Goal: Task Accomplishment & Management: Manage account settings

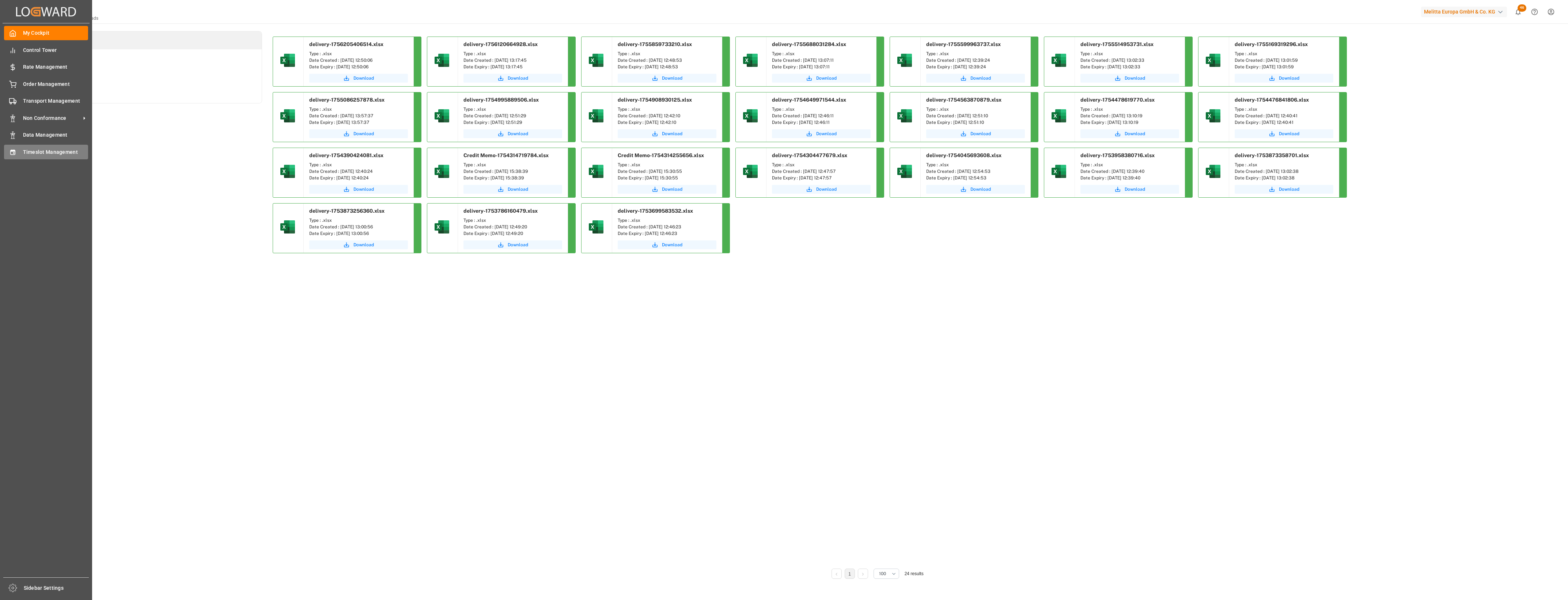
click at [13, 153] on icon at bounding box center [13, 152] width 5 height 5
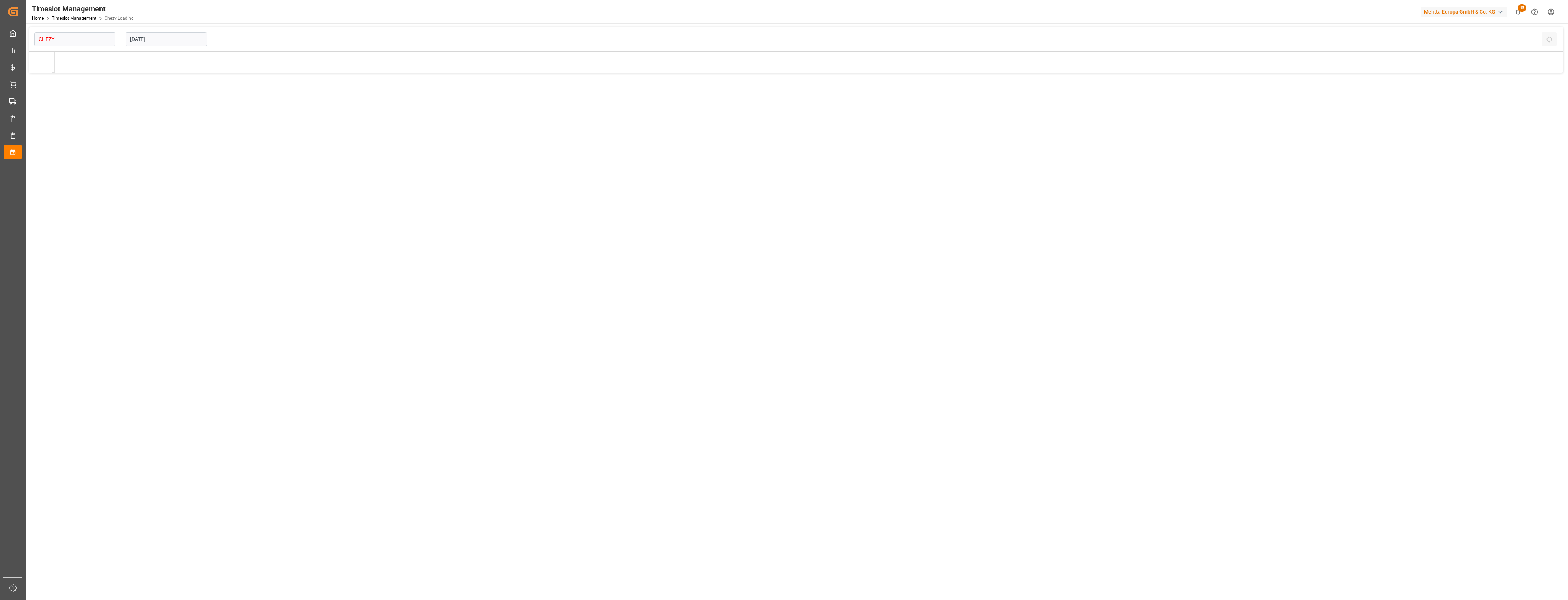
type input "Chezy Loading"
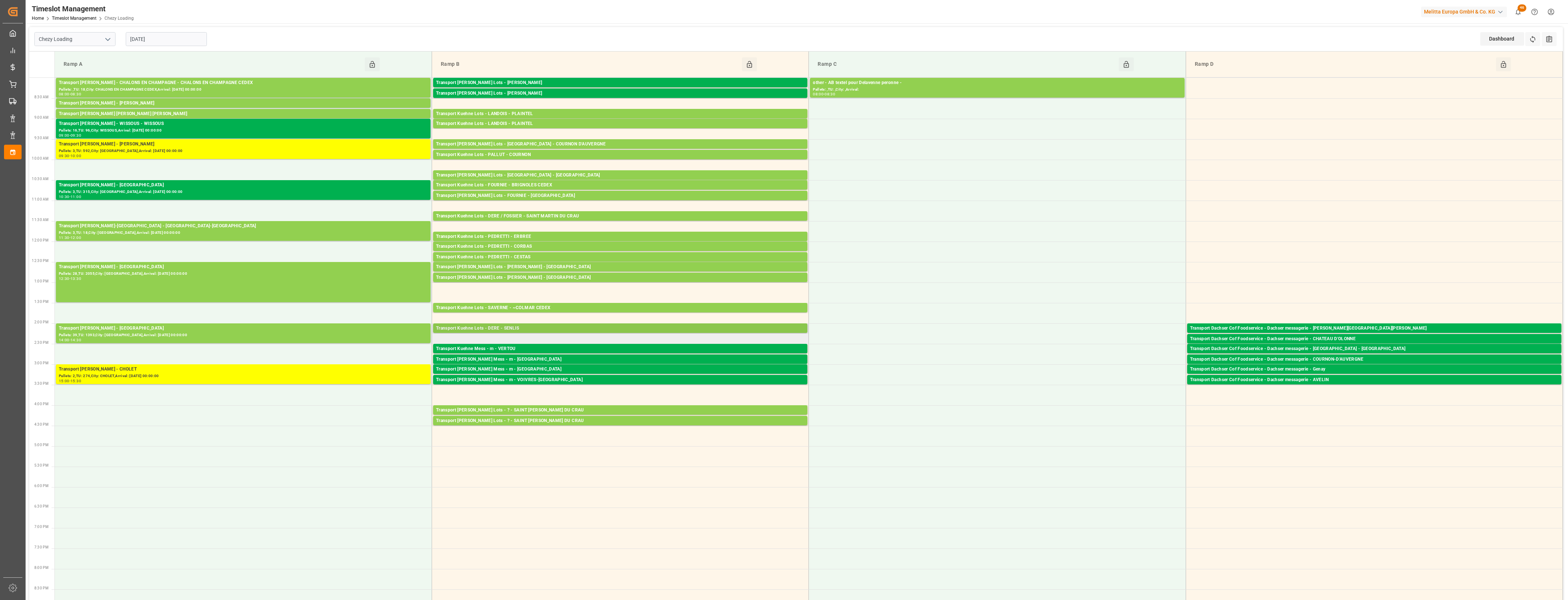
click at [525, 325] on div "Transport Kuehne Lots - DERE - SENLIS" at bounding box center [620, 329] width 368 height 7
click at [849, 361] on button "Open" at bounding box center [849, 361] width 51 height 9
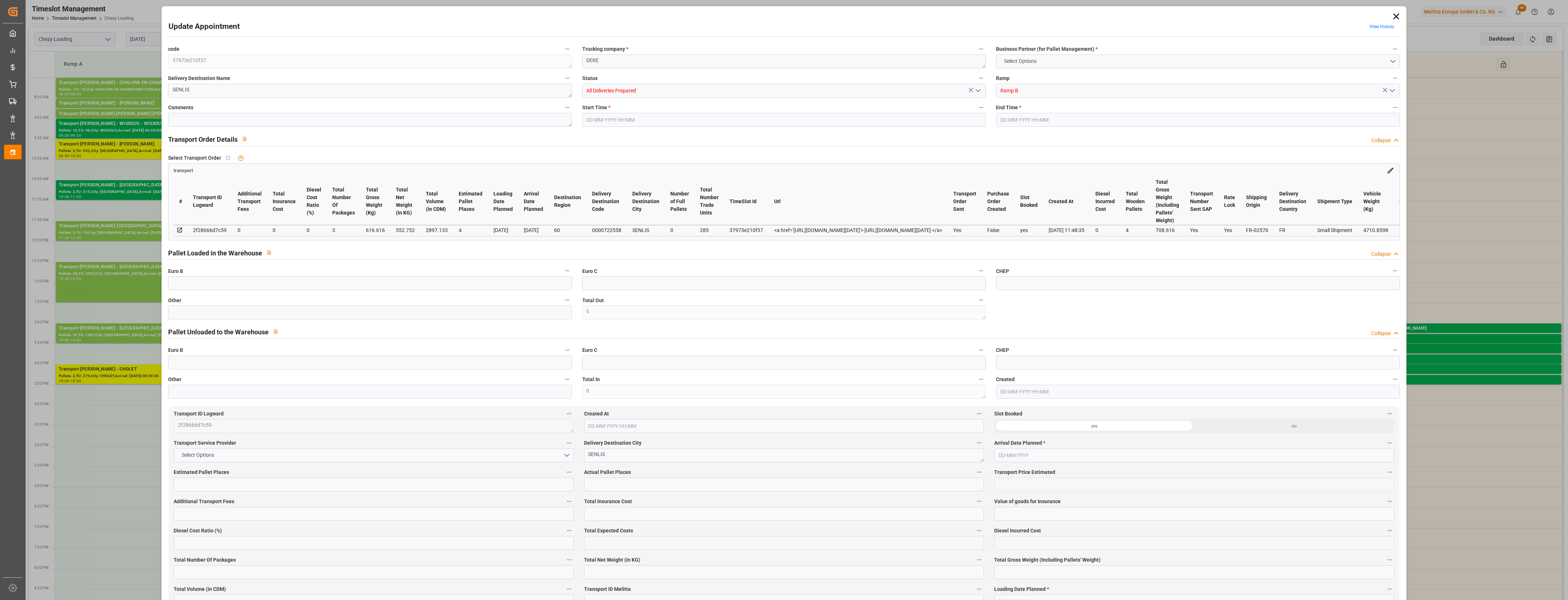
type input "4"
type input "0"
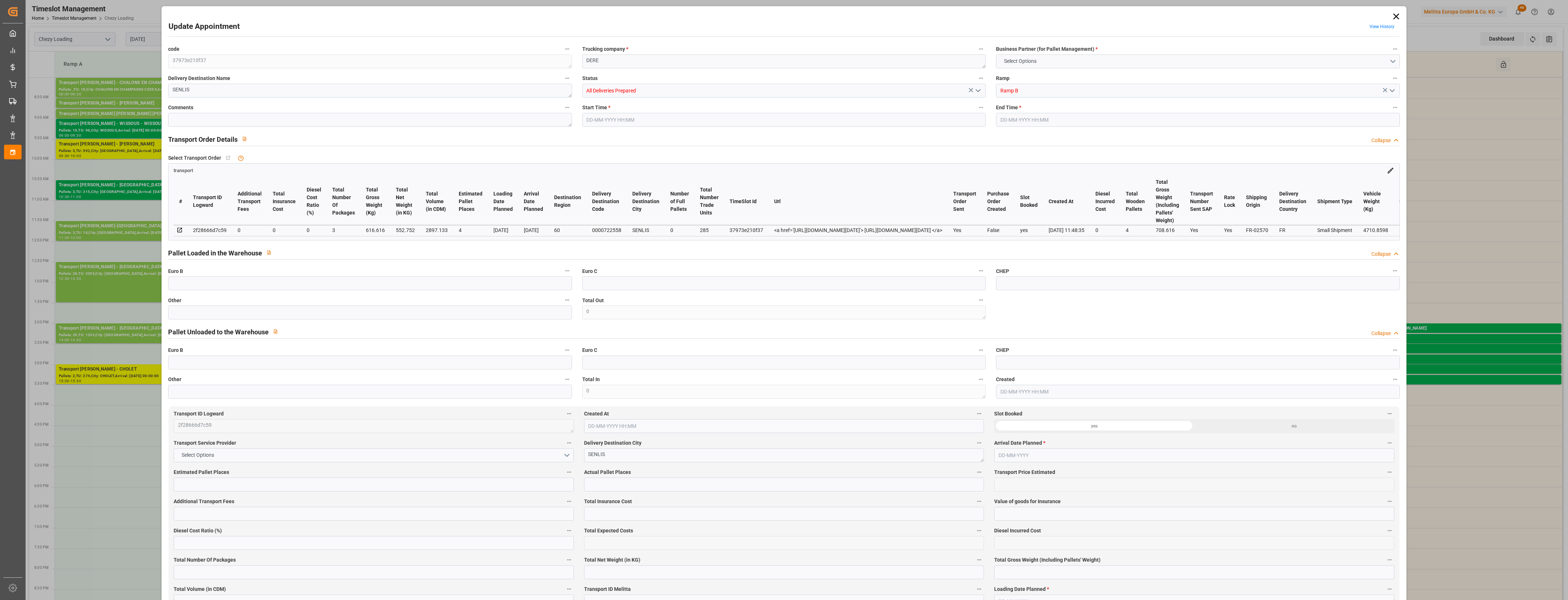
type input "3"
type input "552.752"
type input "708.616"
type input "2897.133"
type input "60"
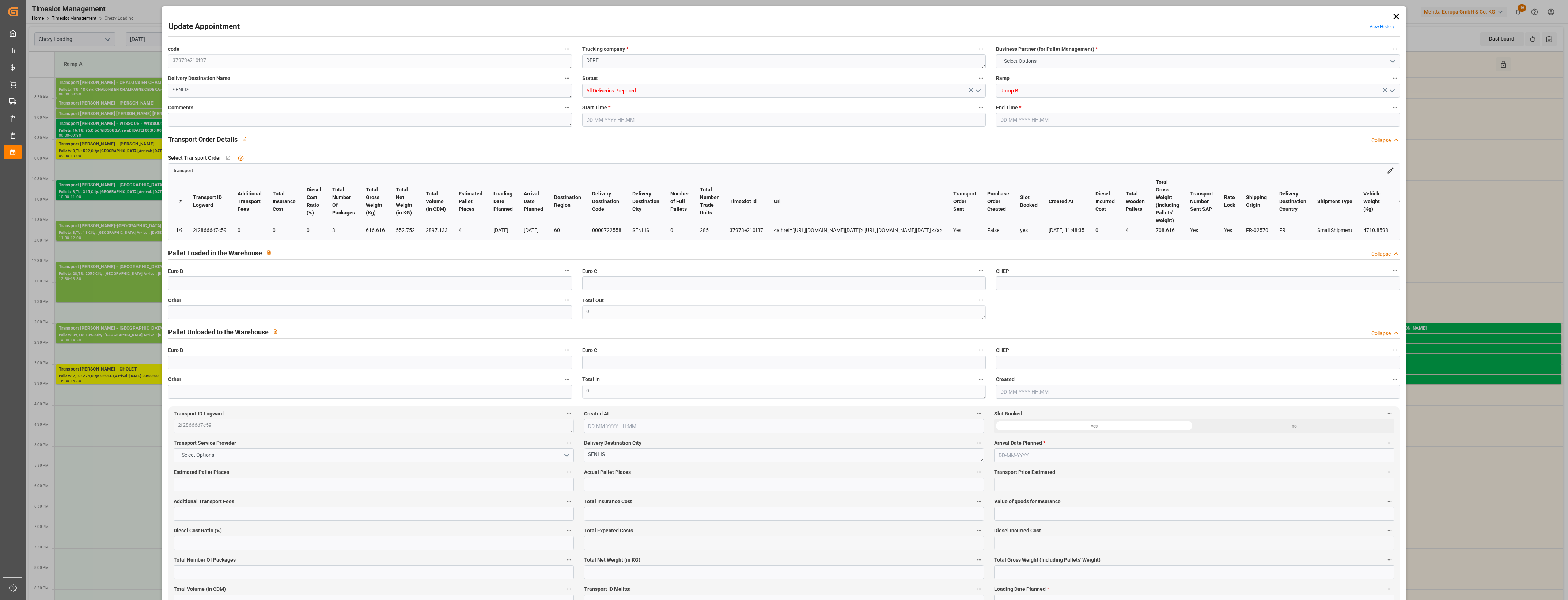
type input "0"
type input "285"
type input "4"
type input "101"
type input "616.616"
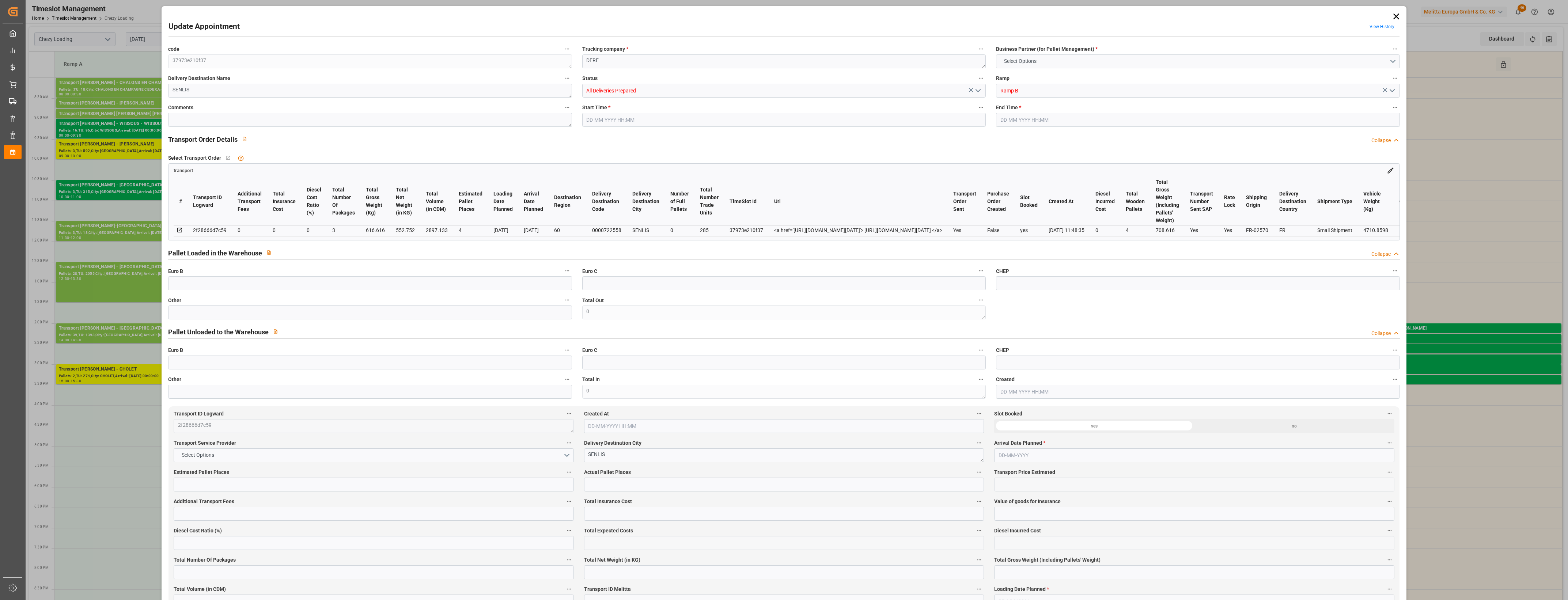
type input "0"
type input "4710.8598"
type input "0"
type input "21"
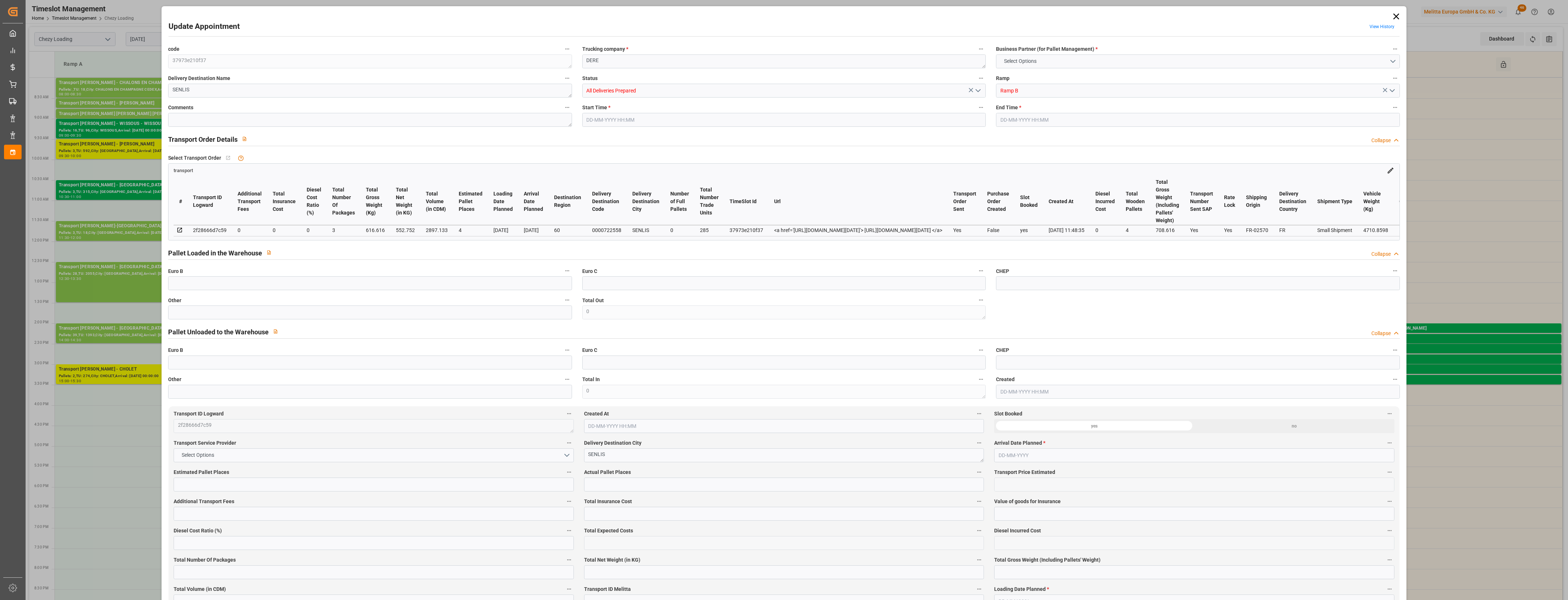
type input "35"
type input "[DATE] 14:00"
type input "[DATE] 14:15"
type input "[DATE] 12:41"
type input "[DATE] 11:48"
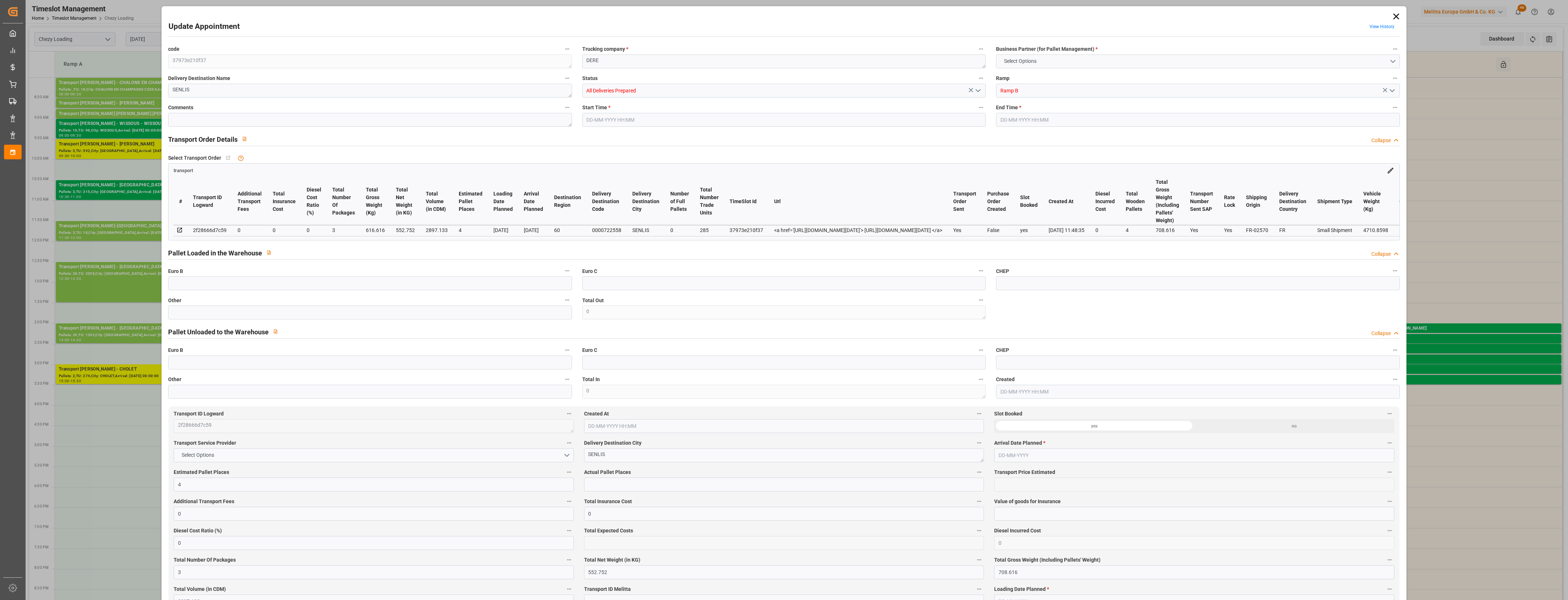
type input "[DATE]"
click at [191, 288] on input "text" at bounding box center [369, 283] width 404 height 14
type input "3"
click at [596, 486] on input "text" at bounding box center [784, 484] width 400 height 14
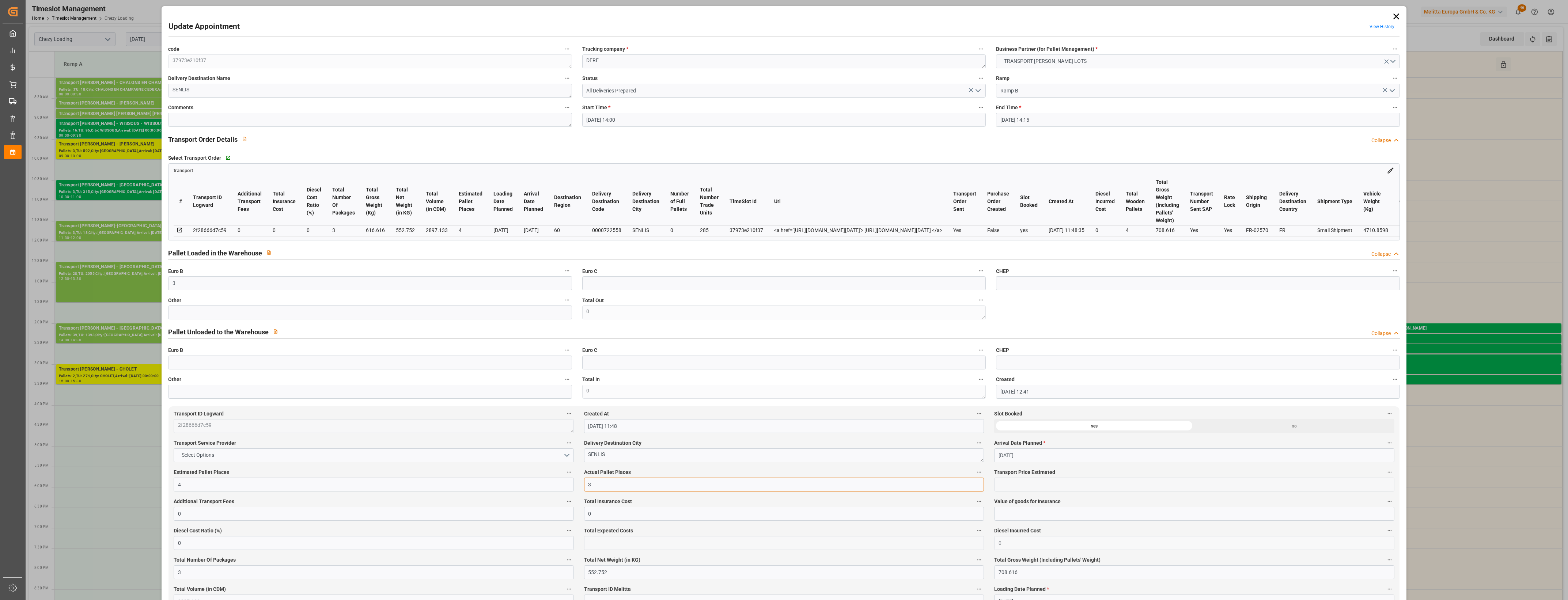
type input "3"
click at [225, 121] on textarea at bounding box center [369, 120] width 404 height 14
type textarea "FM"
drag, startPoint x: 186, startPoint y: 489, endPoint x: 147, endPoint y: 484, distance: 39.3
click at [147, 484] on div "Update Appointment View History code 37973e210f37 Trucking company * DERE Busin…" at bounding box center [784, 300] width 1568 height 600
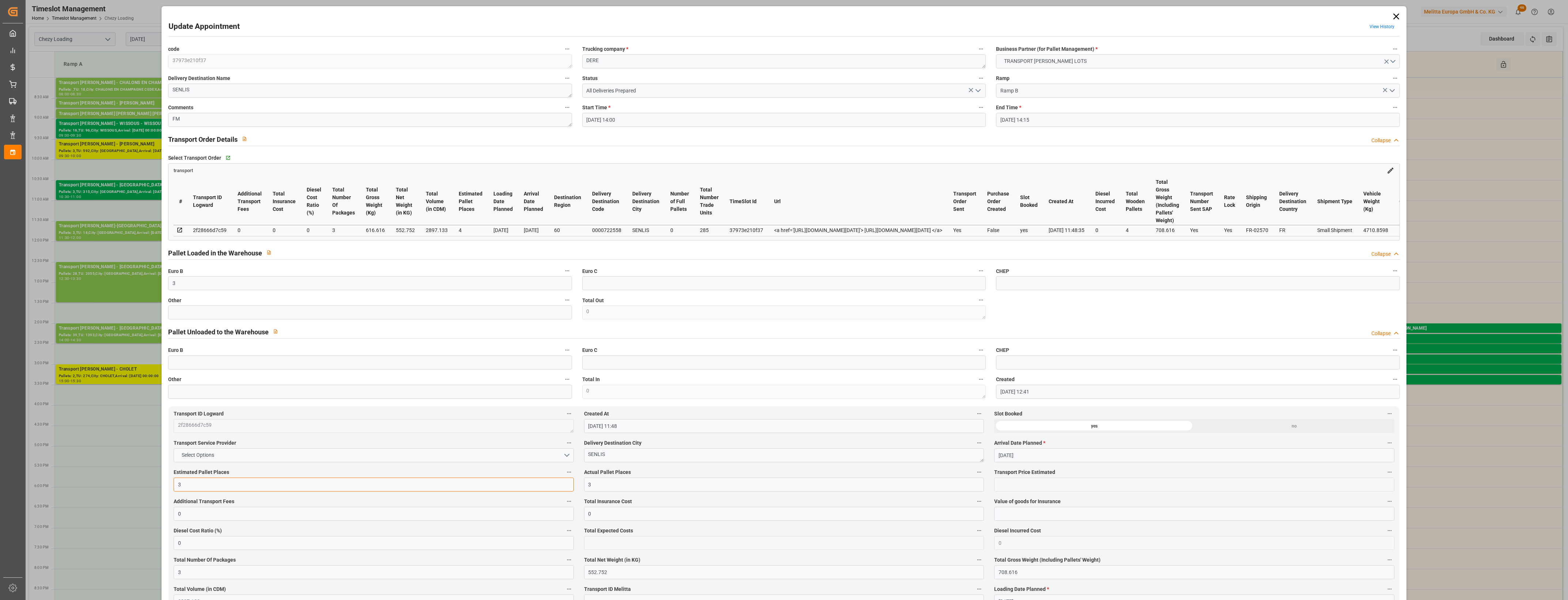
type input "3"
click at [979, 87] on icon "open menu" at bounding box center [978, 91] width 9 height 9
click at [630, 224] on div "Picked Up" at bounding box center [784, 222] width 403 height 16
type input "Picked Up"
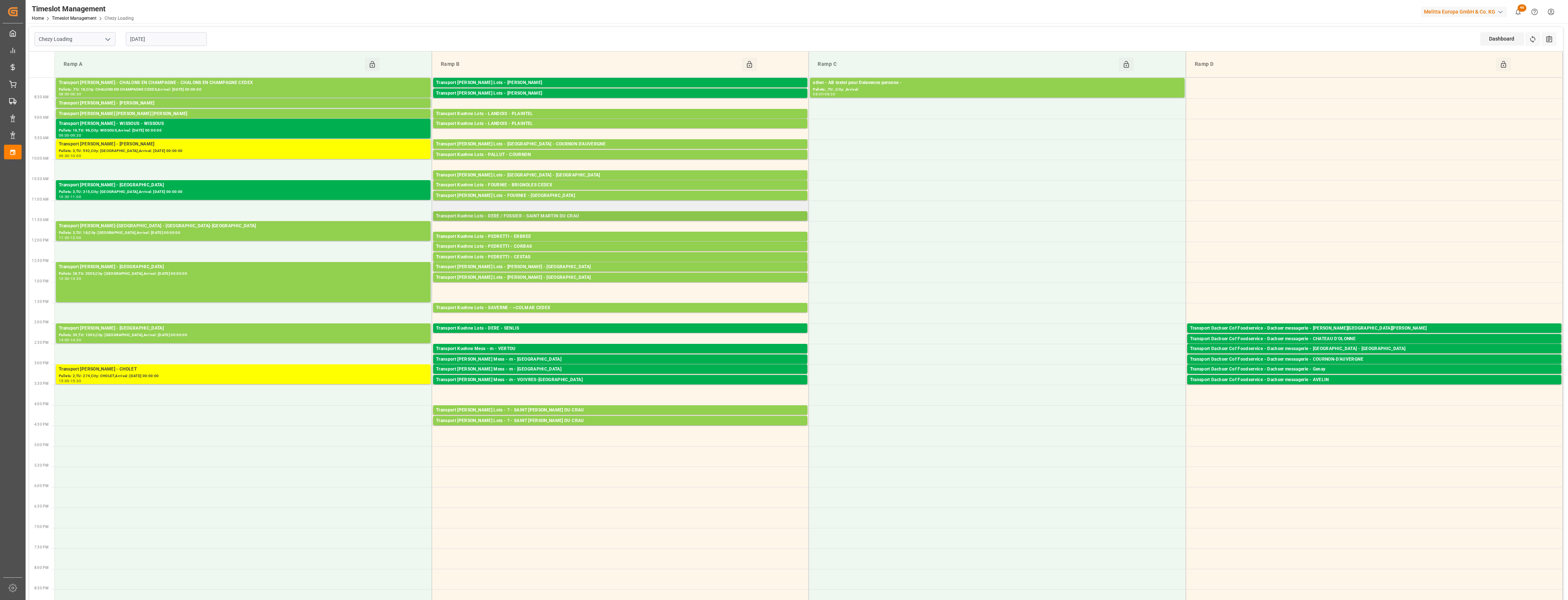
click at [579, 218] on div "Transport Kuehne Lots - DERE / FOSSIER - SAINT MARTIN DU CRAU" at bounding box center [620, 216] width 368 height 7
click at [858, 237] on button "Open" at bounding box center [849, 239] width 51 height 9
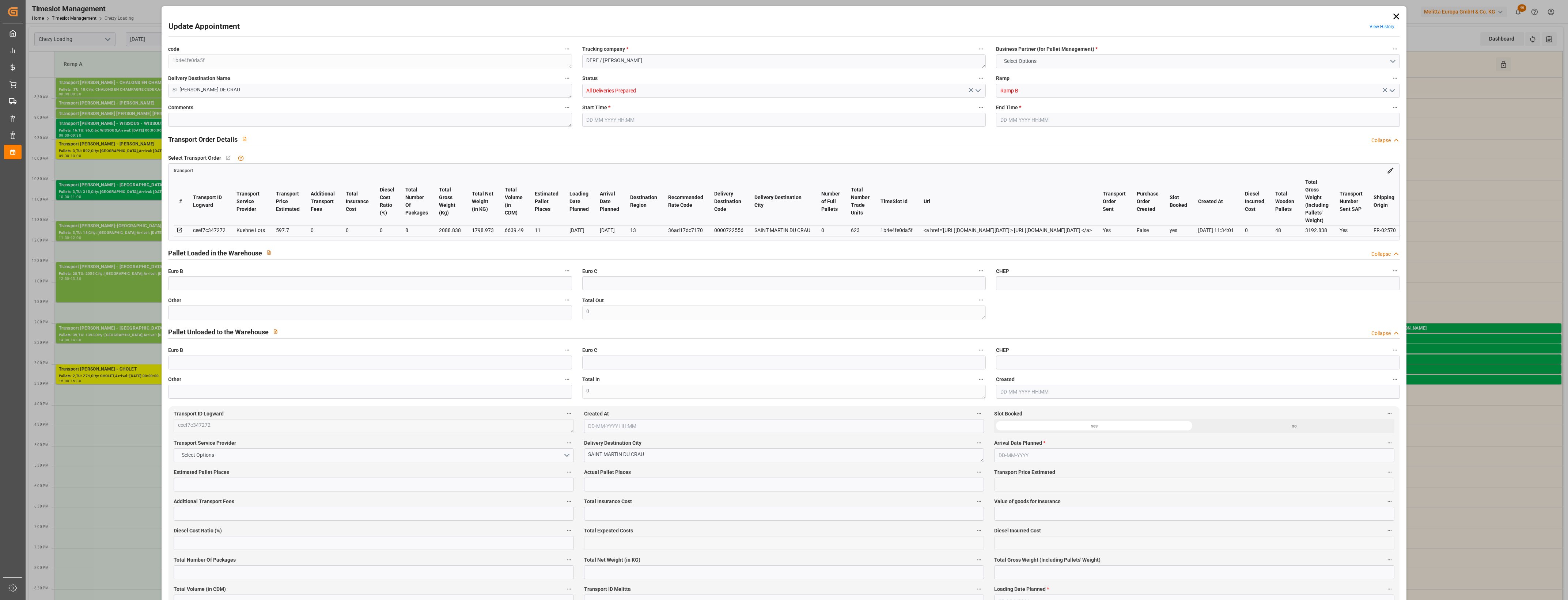
type input "11"
type input "597.7"
type input "0"
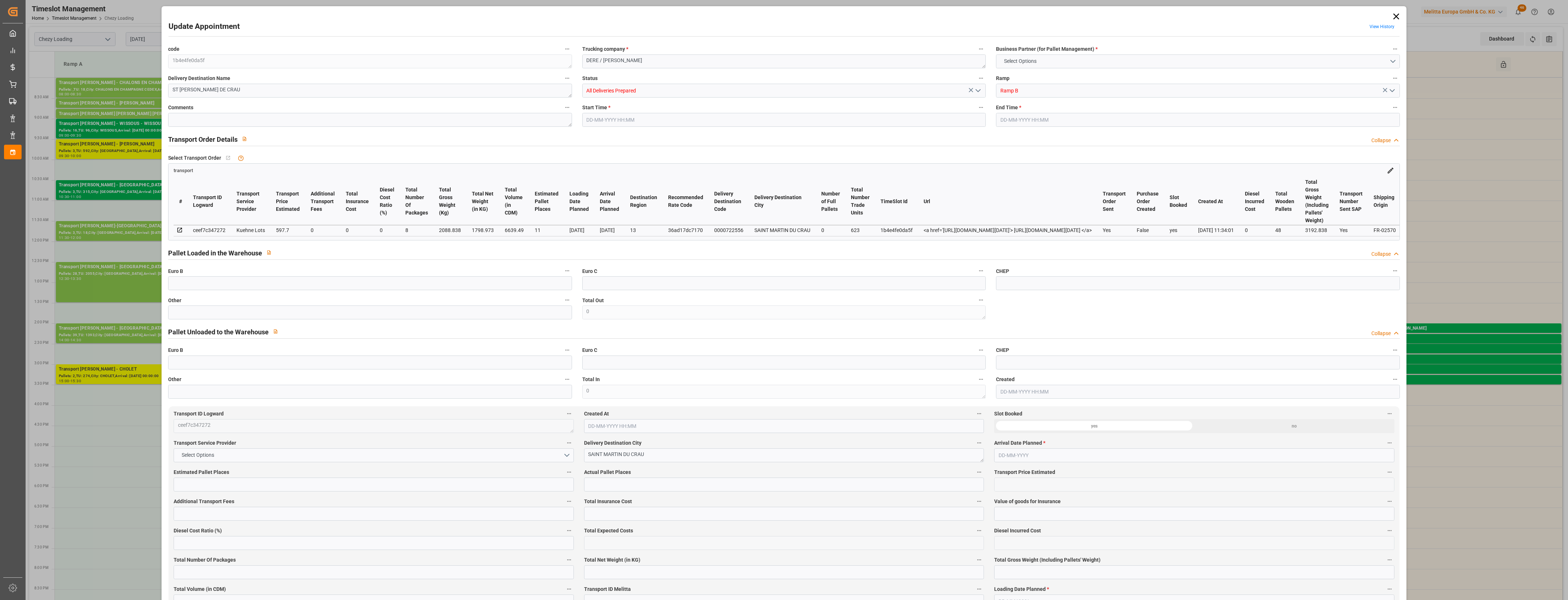
type input "597.7"
type input "0"
type input "8"
type input "1798.973"
type input "3192.838"
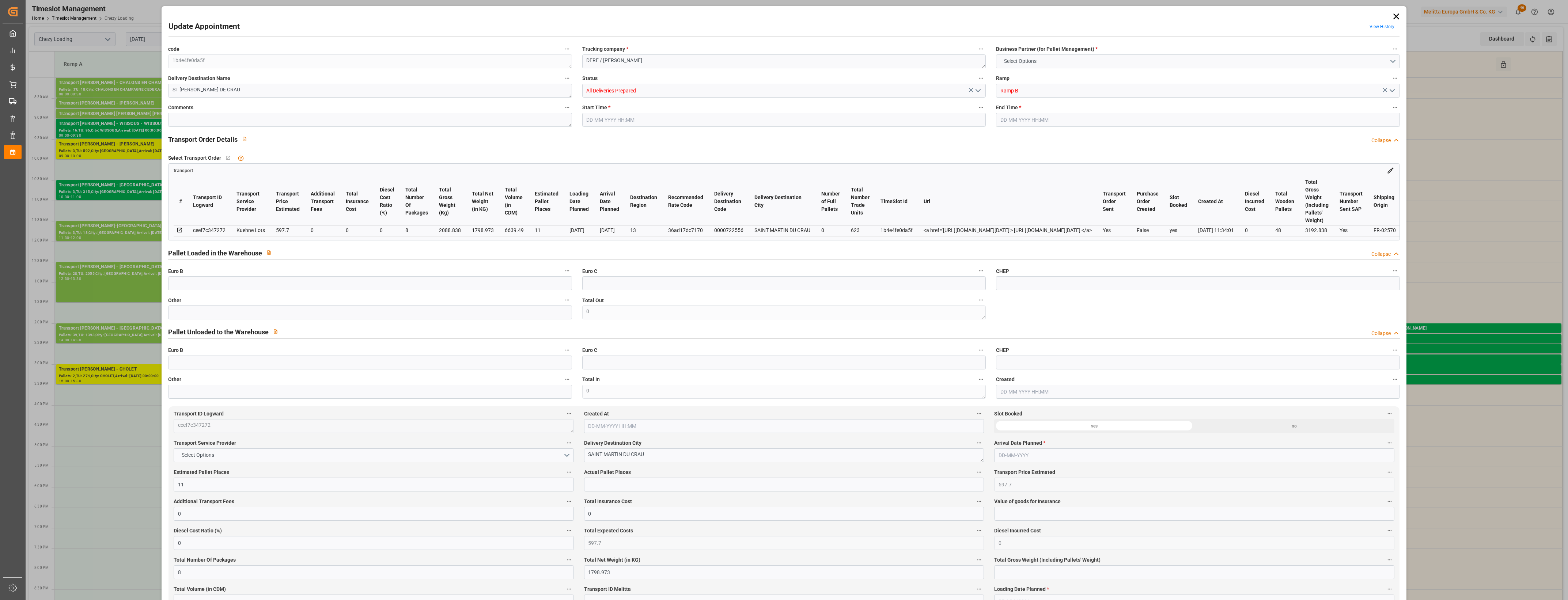
type input "6639.49"
type input "13"
type input "0"
type input "623"
type input "48"
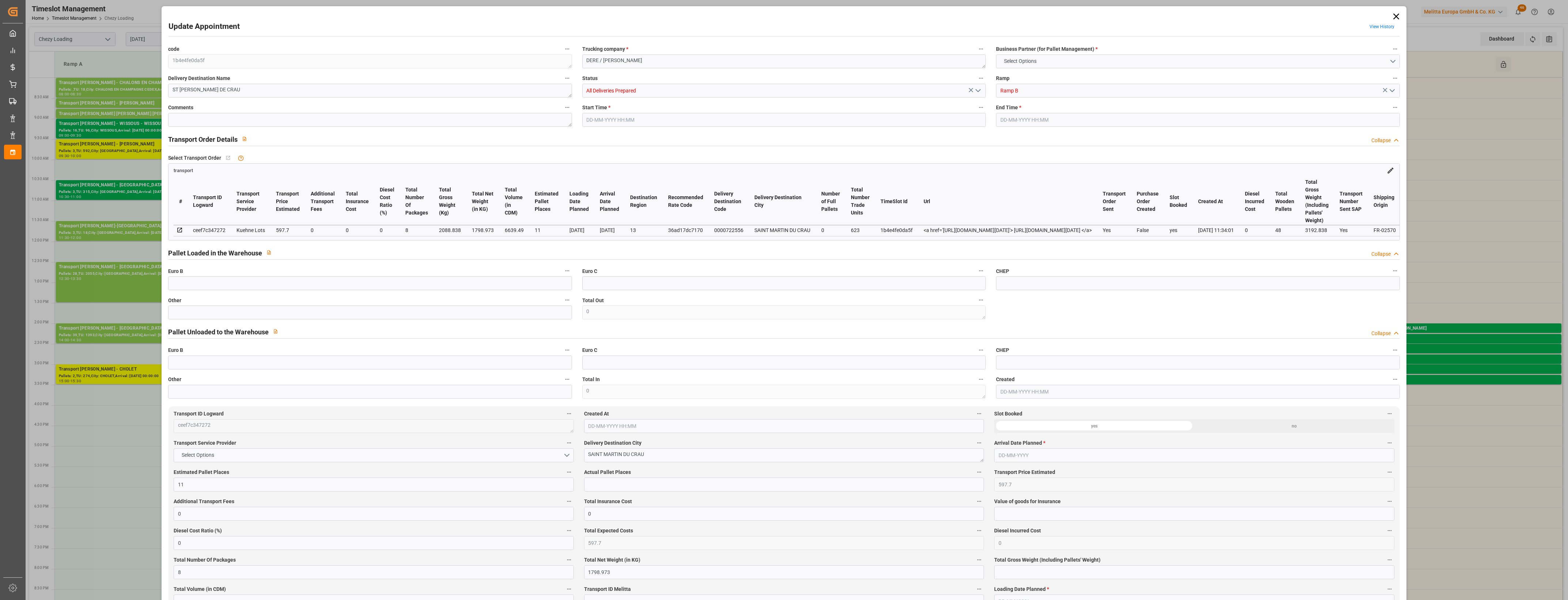
type input "101"
type input "2088.838"
type input "0"
type input "4710.8598"
type input "0"
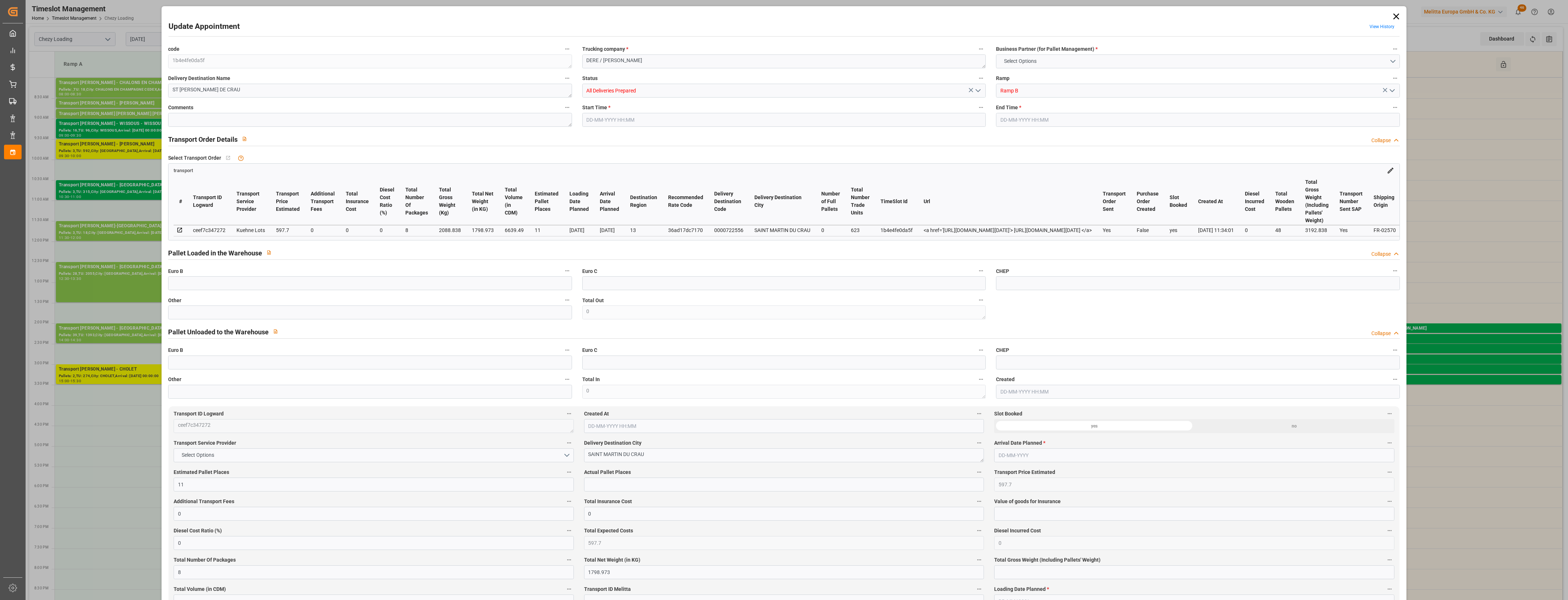
type input "0"
type input "21"
type input "35"
type input "[DATE] 11:15"
type input "[DATE] 11:30"
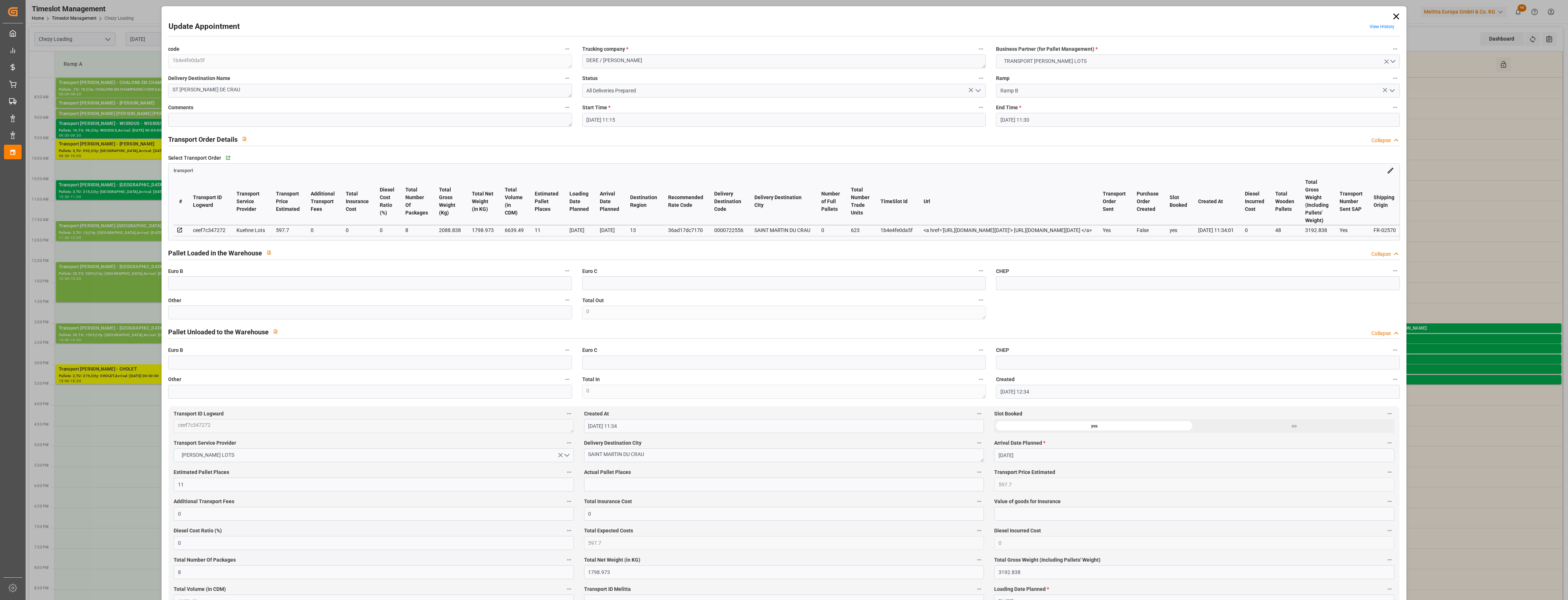
type input "[DATE] 12:34"
type input "[DATE] 11:34"
type input "[DATE]"
click at [976, 88] on icon "open menu" at bounding box center [978, 91] width 9 height 9
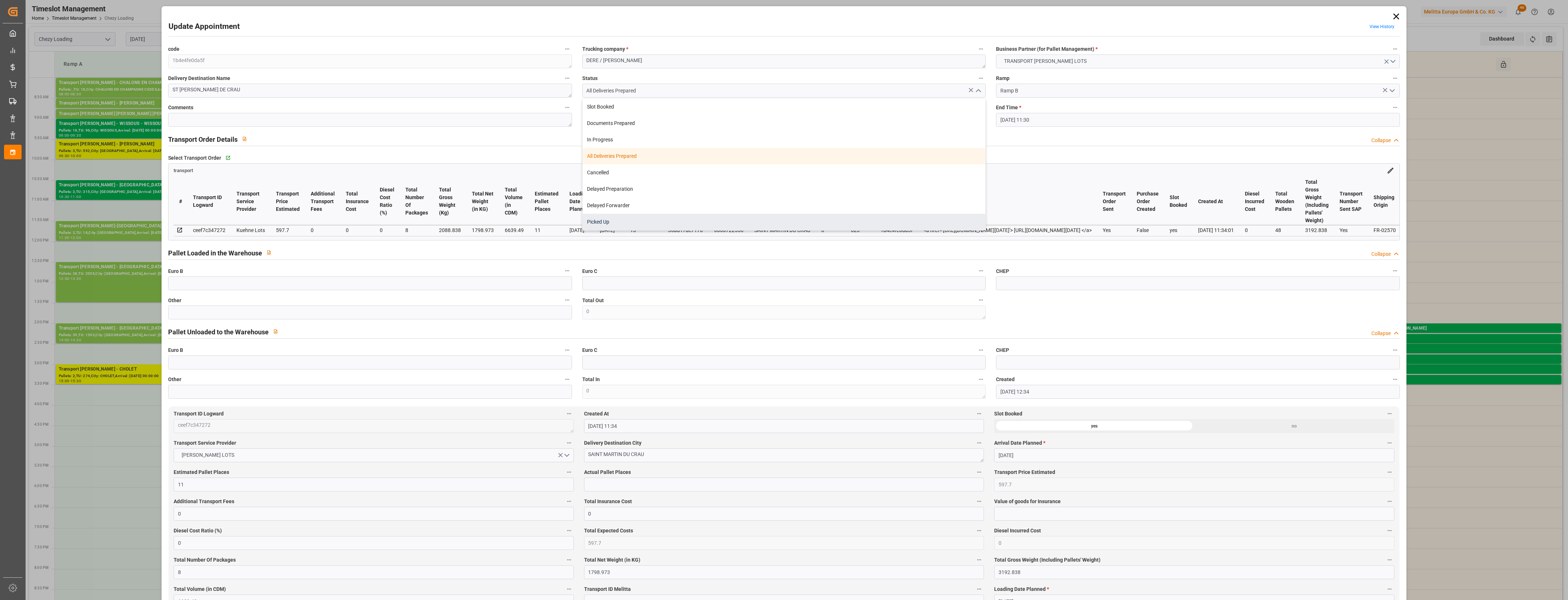
click at [601, 222] on div "Picked Up" at bounding box center [784, 222] width 403 height 16
type input "Picked Up"
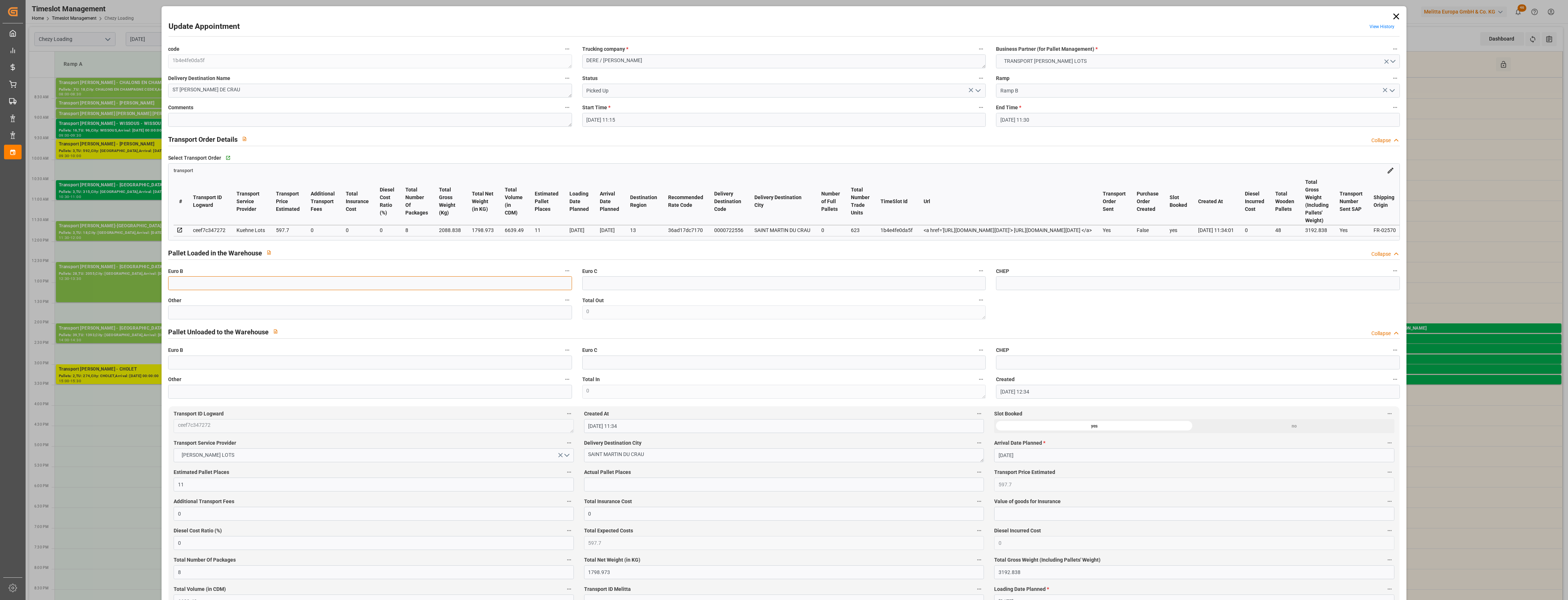
click at [257, 288] on input "text" at bounding box center [369, 283] width 404 height 14
type input "31"
click at [600, 481] on input "text" at bounding box center [784, 484] width 400 height 14
type input "9"
click at [187, 114] on textarea at bounding box center [369, 120] width 404 height 14
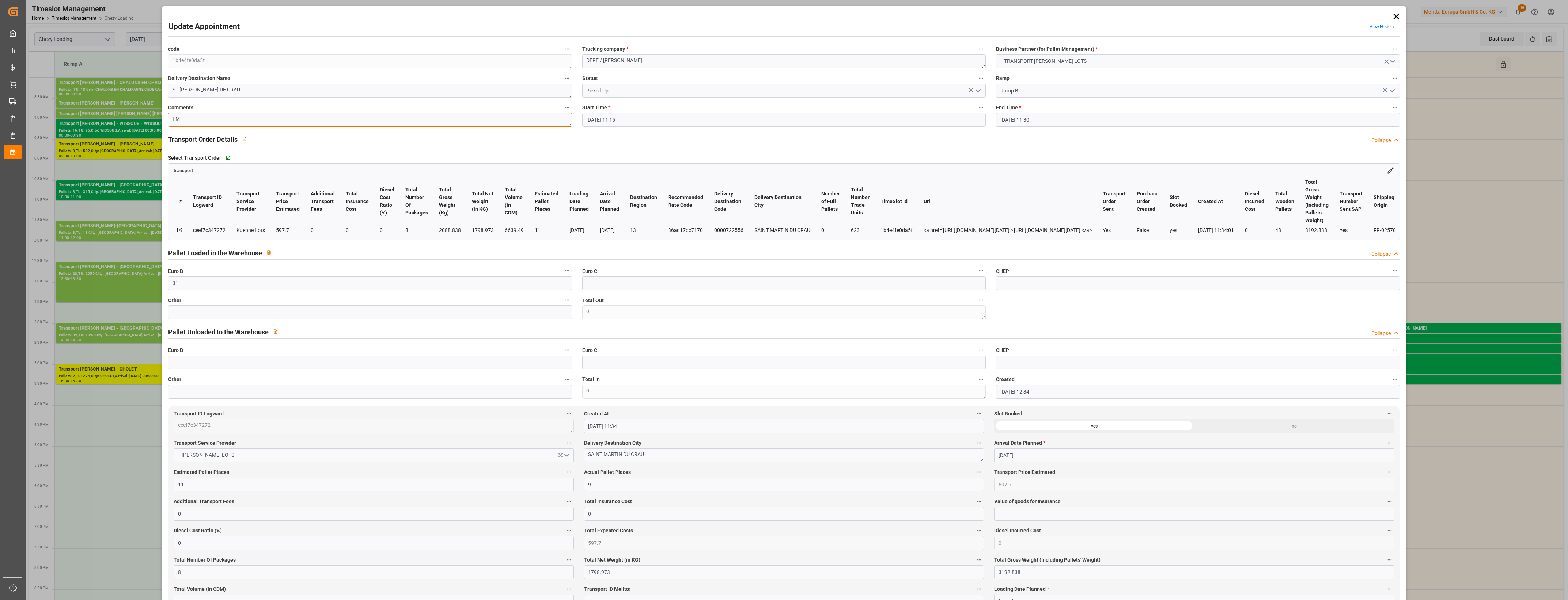
type textarea "FM"
click at [606, 489] on input "9" at bounding box center [784, 484] width 400 height 14
type input "0"
type input "8"
drag, startPoint x: 219, startPoint y: 481, endPoint x: 136, endPoint y: 481, distance: 83.0
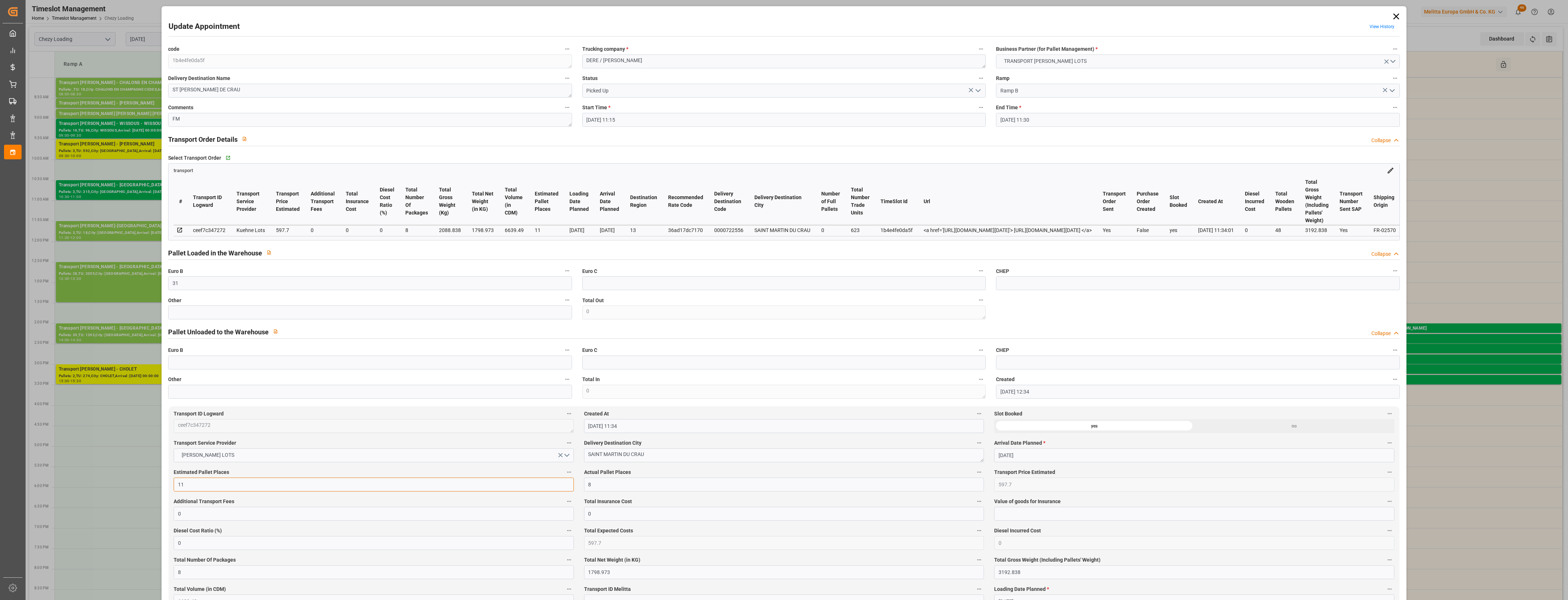
click at [136, 481] on div "Update Appointment View History code 1b4e4fe0da5f Trucking company * DERE / [PE…" at bounding box center [784, 300] width 1568 height 600
type input "8"
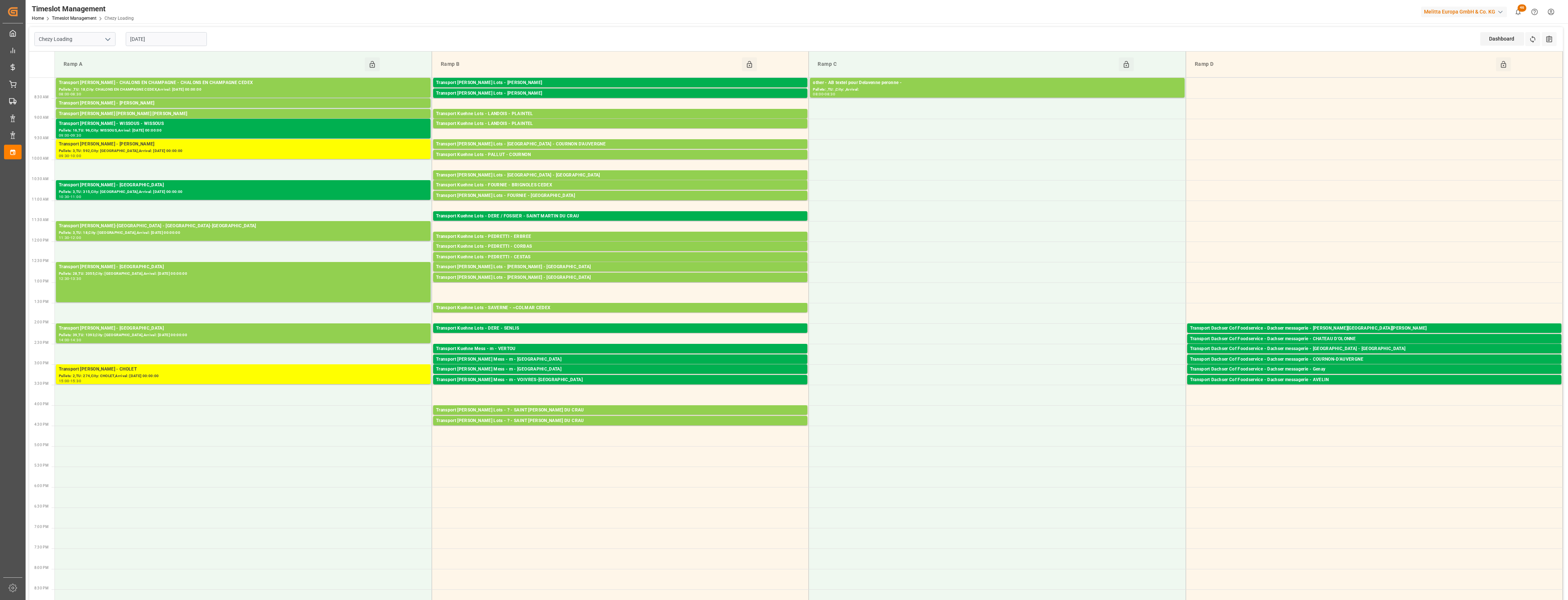
click at [169, 39] on input "[DATE]" at bounding box center [166, 39] width 81 height 14
click at [164, 142] on span "27" at bounding box center [164, 140] width 5 height 5
type input "[DATE]"
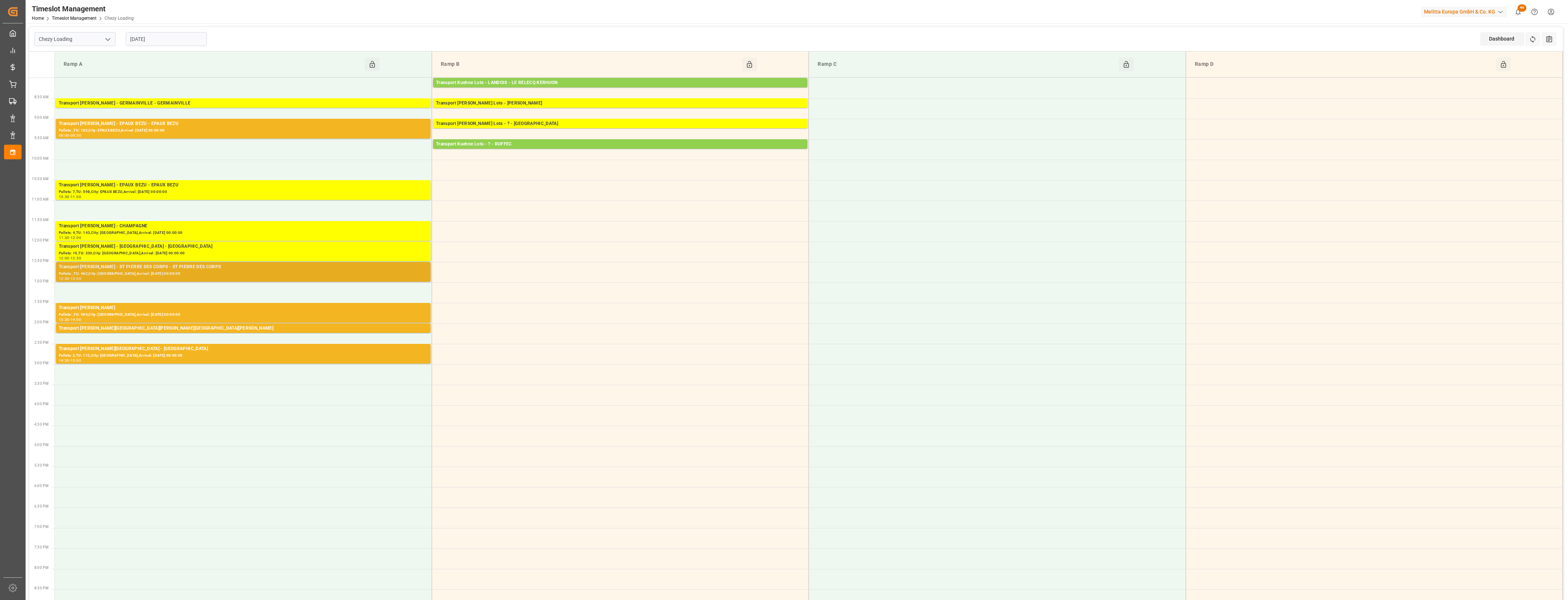
click at [271, 271] on div "Pallets: ,TU: 462,City: [GEOGRAPHIC_DATA],Arrival: [DATE] 00:00:00" at bounding box center [243, 274] width 369 height 6
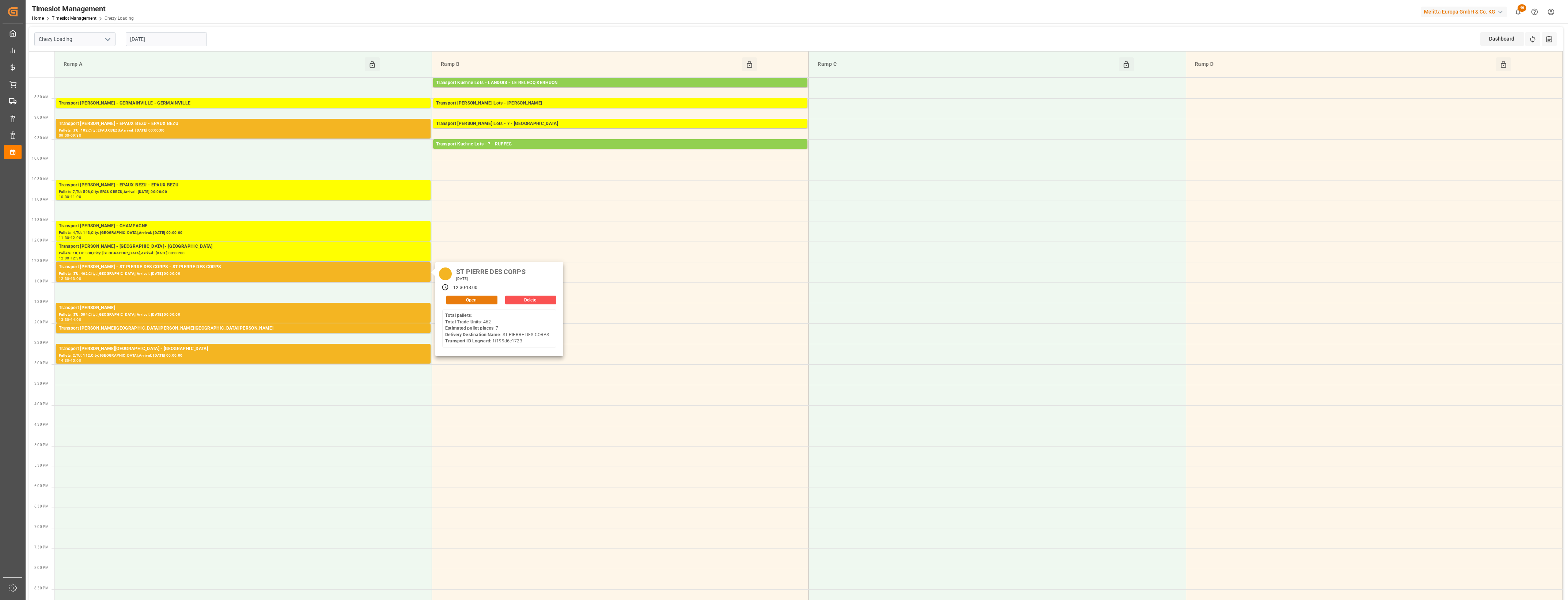
click at [468, 299] on button "Open" at bounding box center [472, 300] width 51 height 9
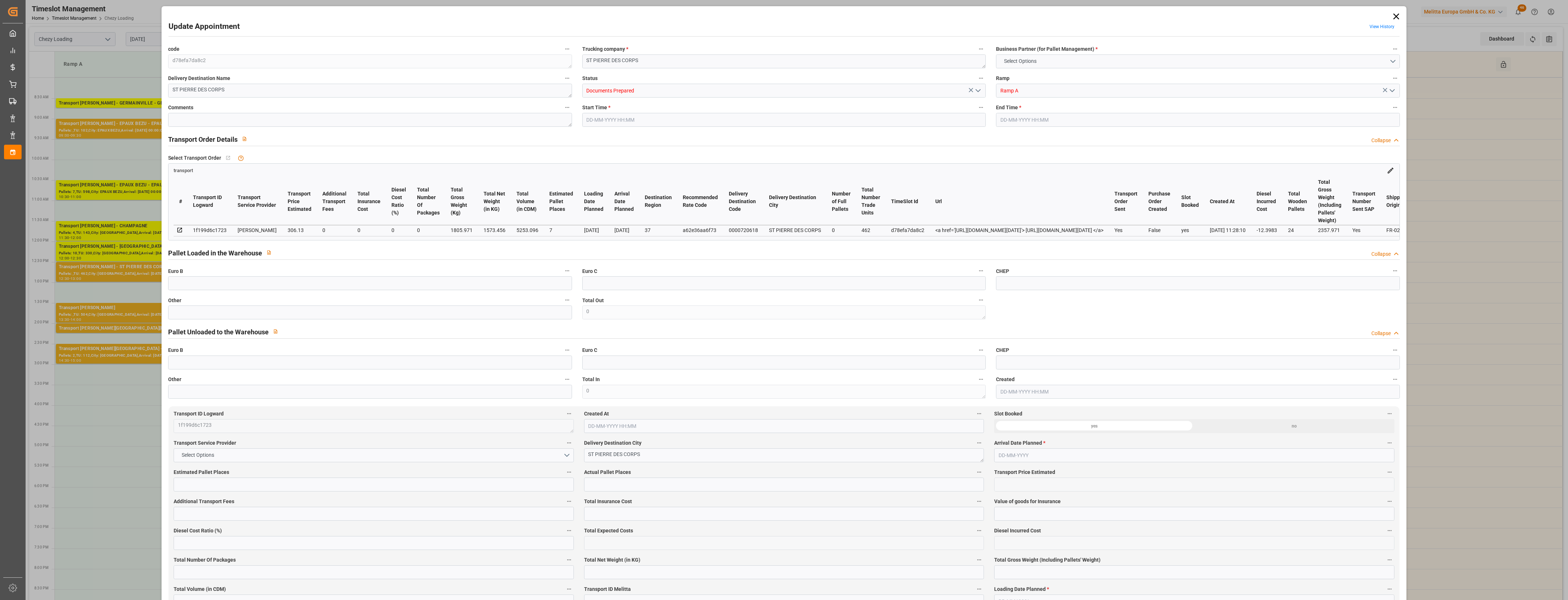
type input "7"
type input "306.13"
type input "0"
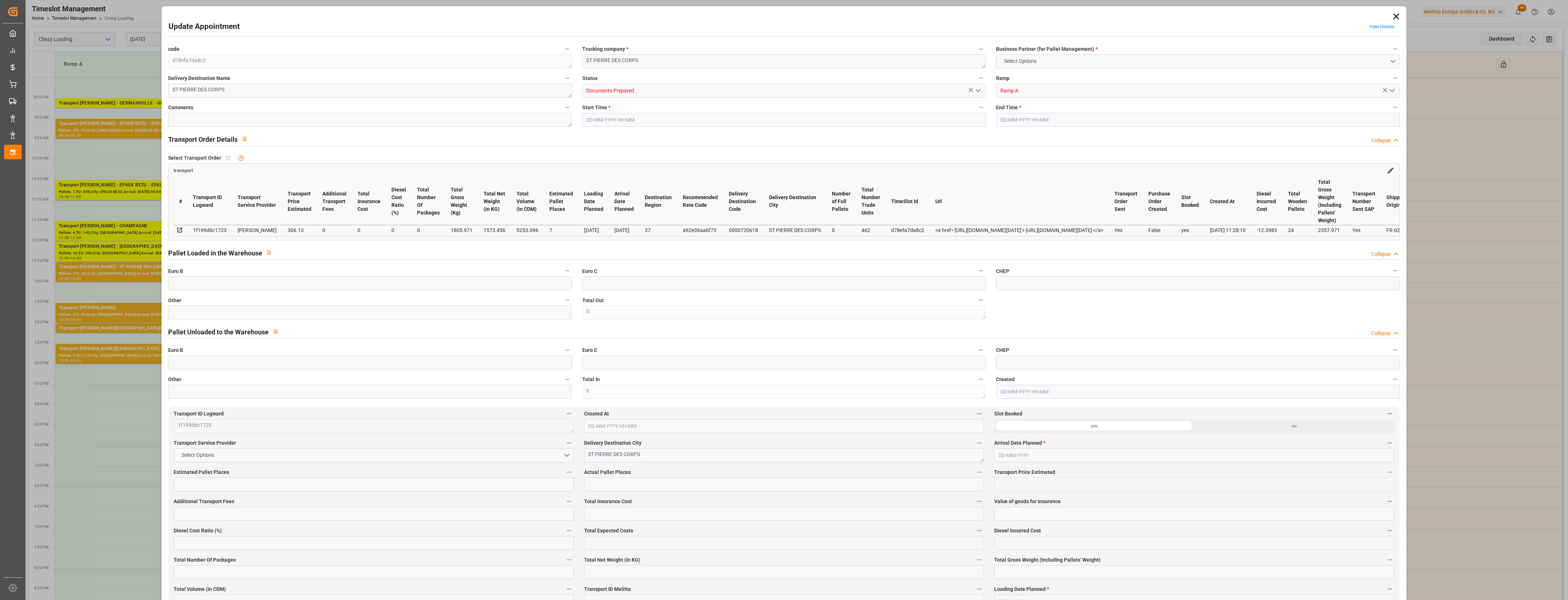
type input "293.7317"
type input "-12.3983"
type input "0"
type input "1573.456"
type input "2357.971"
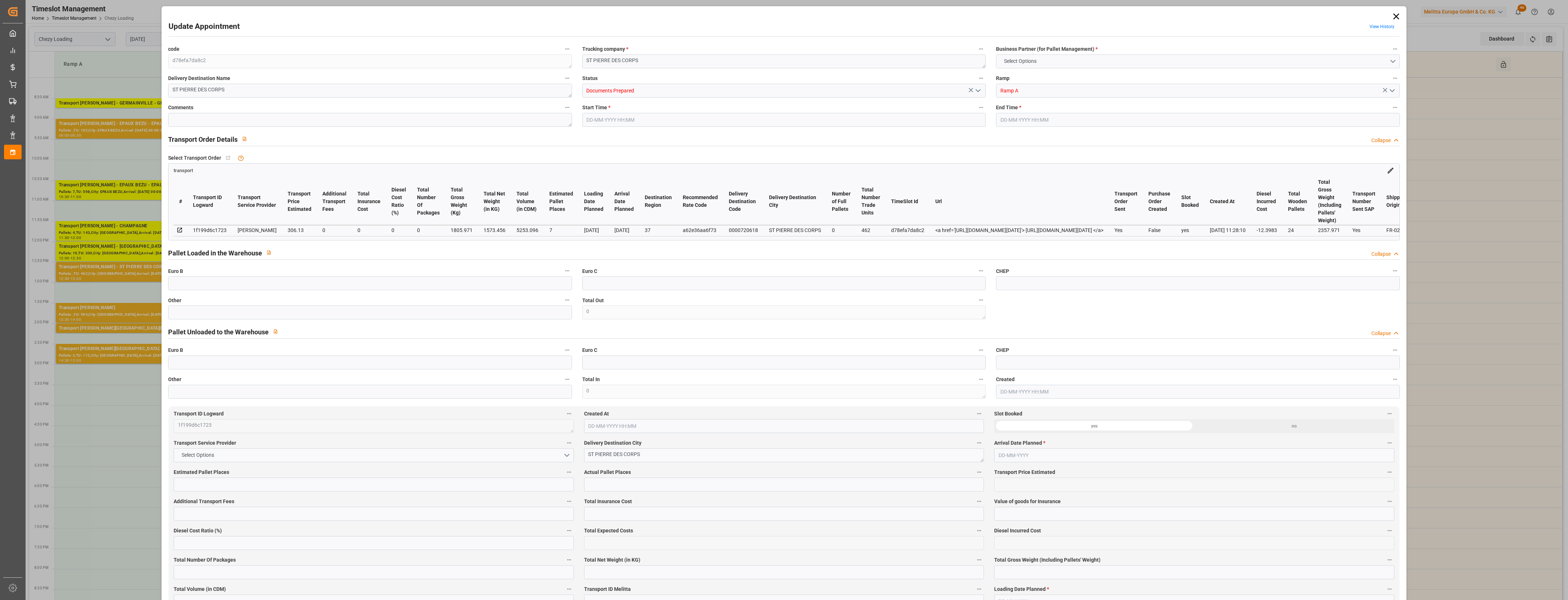
type input "5253.096"
type input "37"
type input "0"
type input "462"
type input "24"
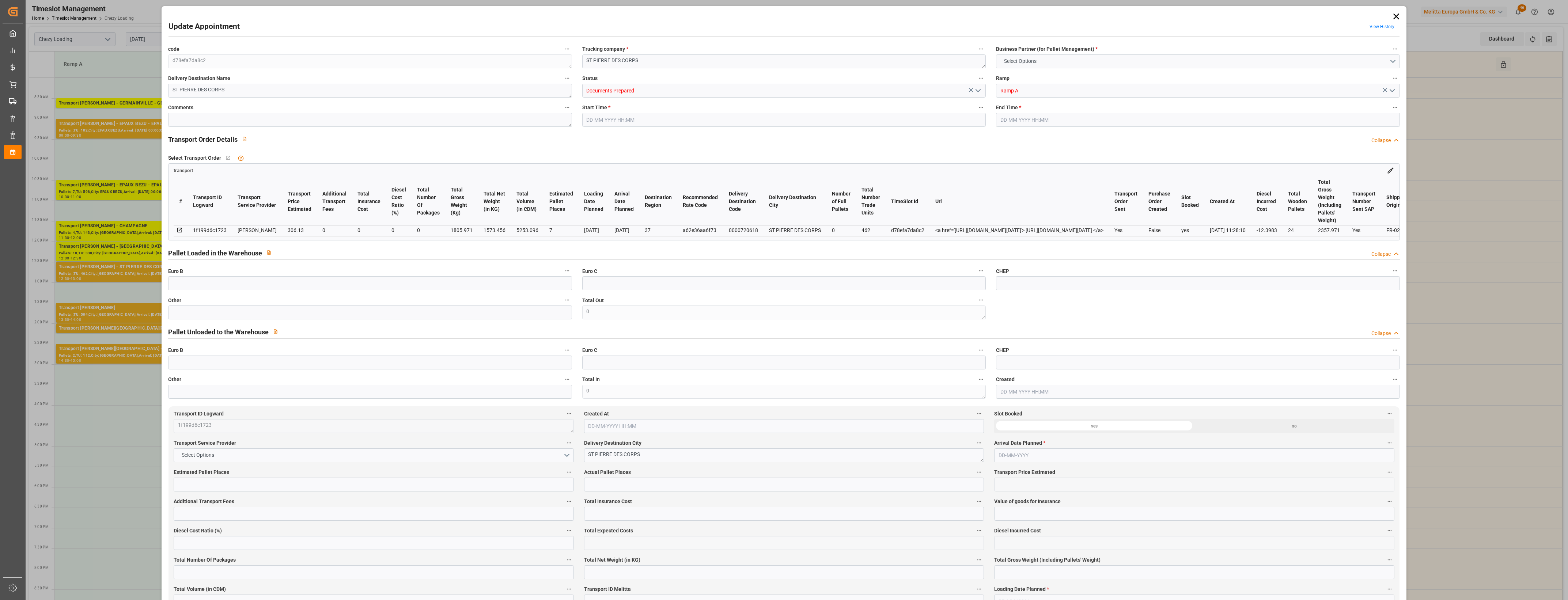
type input "101"
type input "1805.971"
type input "0"
type input "4710.8598"
type input "0"
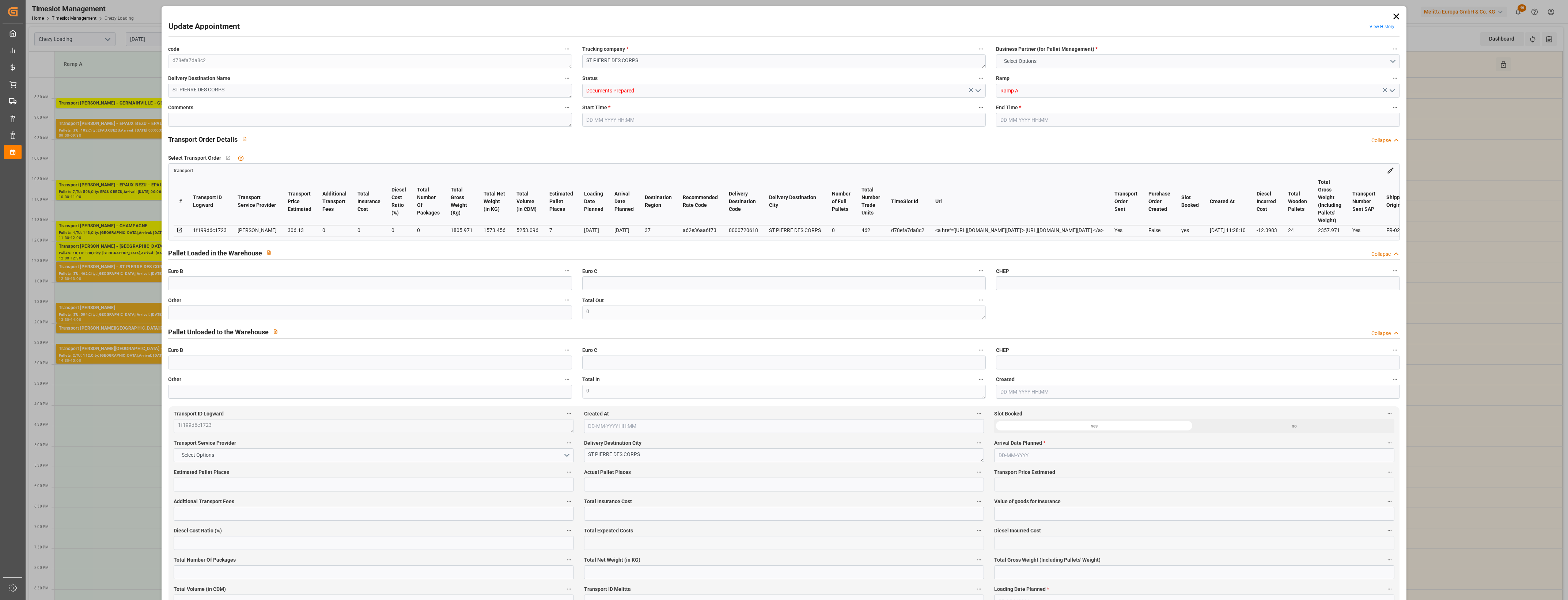
type input "0"
type input "21"
type input "35"
type input "[DATE] 12:30"
type input "[DATE] 13:00"
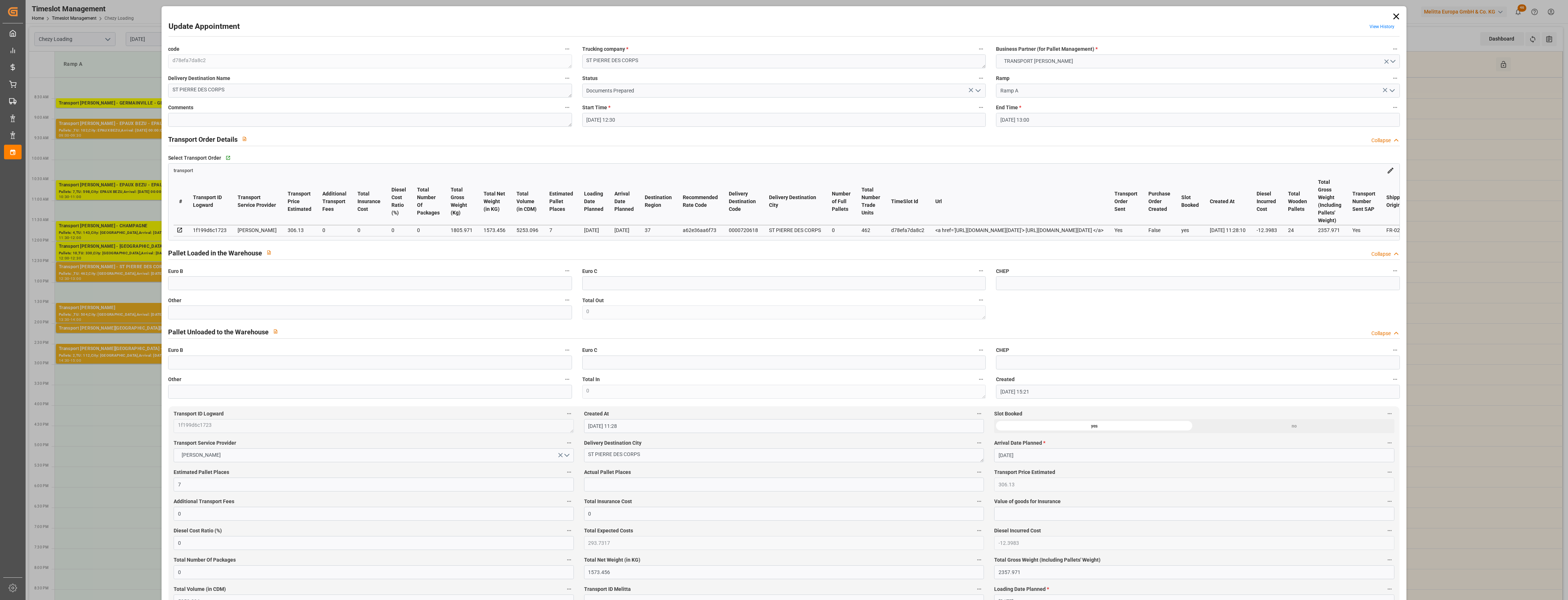
type input "[DATE] 15:21"
type input "[DATE] 11:28"
type input "[DATE]"
click at [976, 92] on polyline "open menu" at bounding box center [978, 91] width 4 height 2
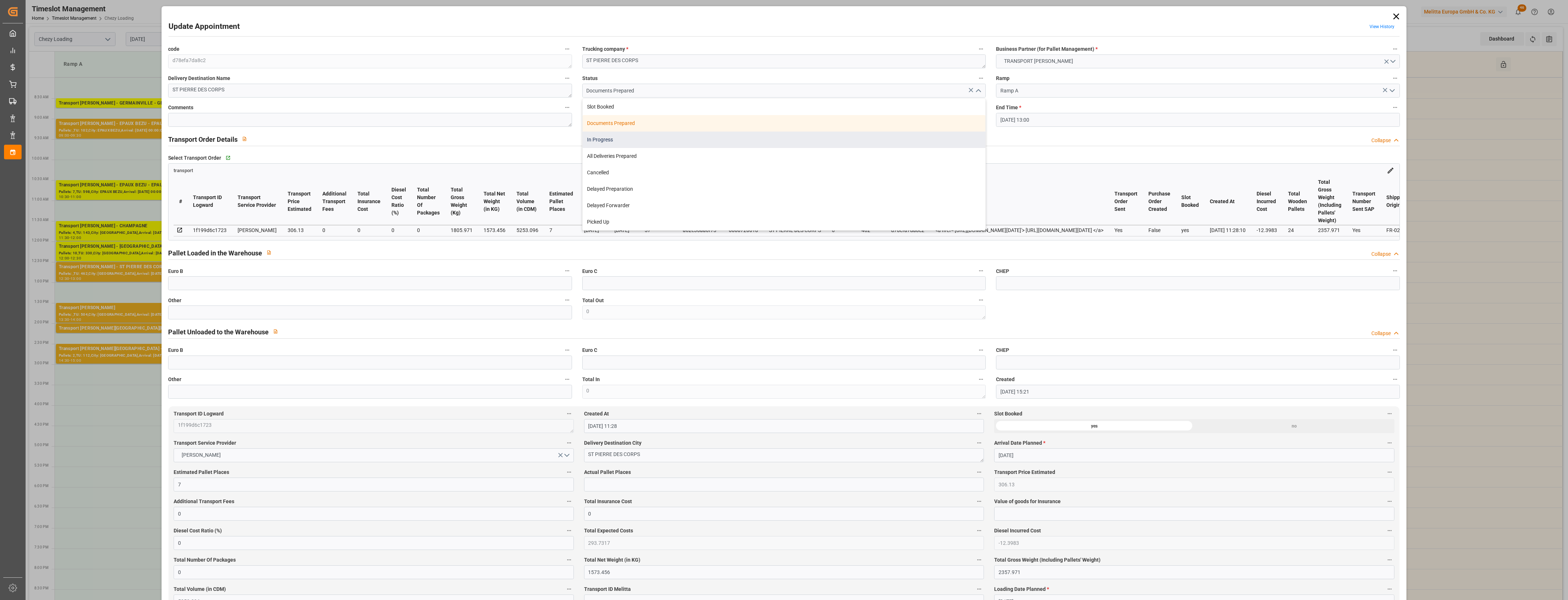
click at [607, 142] on div "In Progress" at bounding box center [784, 139] width 403 height 16
type input "In Progress"
